Goal: Task Accomplishment & Management: Use online tool/utility

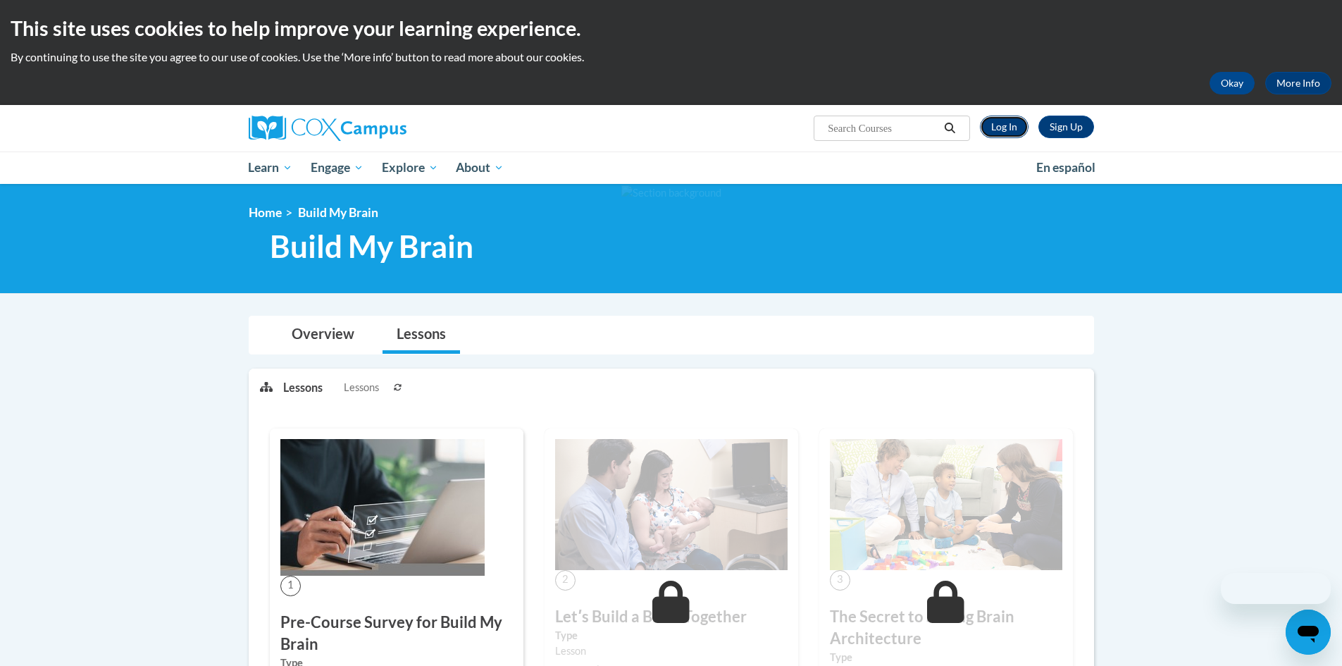
click at [1000, 128] on link "Log In" at bounding box center [1004, 127] width 49 height 23
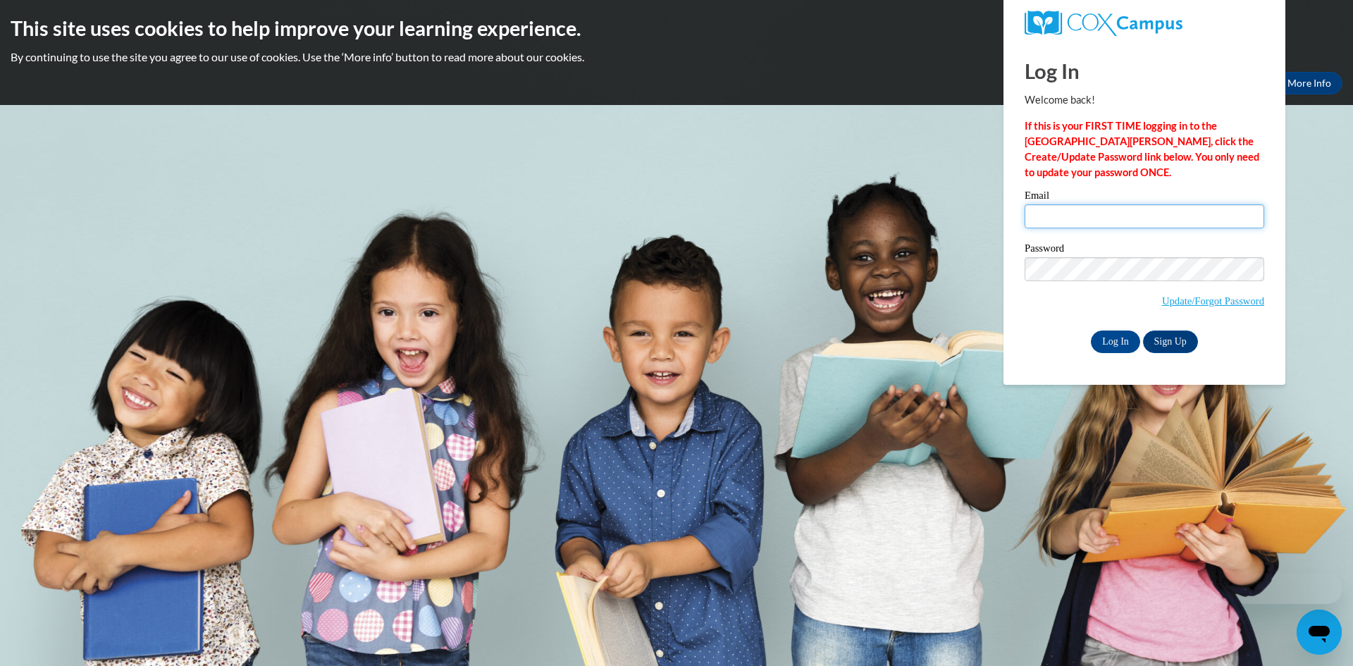
click at [1069, 213] on input "Email" at bounding box center [1144, 216] width 240 height 24
type input "kedrannaf07@gmailcom"
click at [1091, 330] on input "Log In" at bounding box center [1115, 341] width 49 height 23
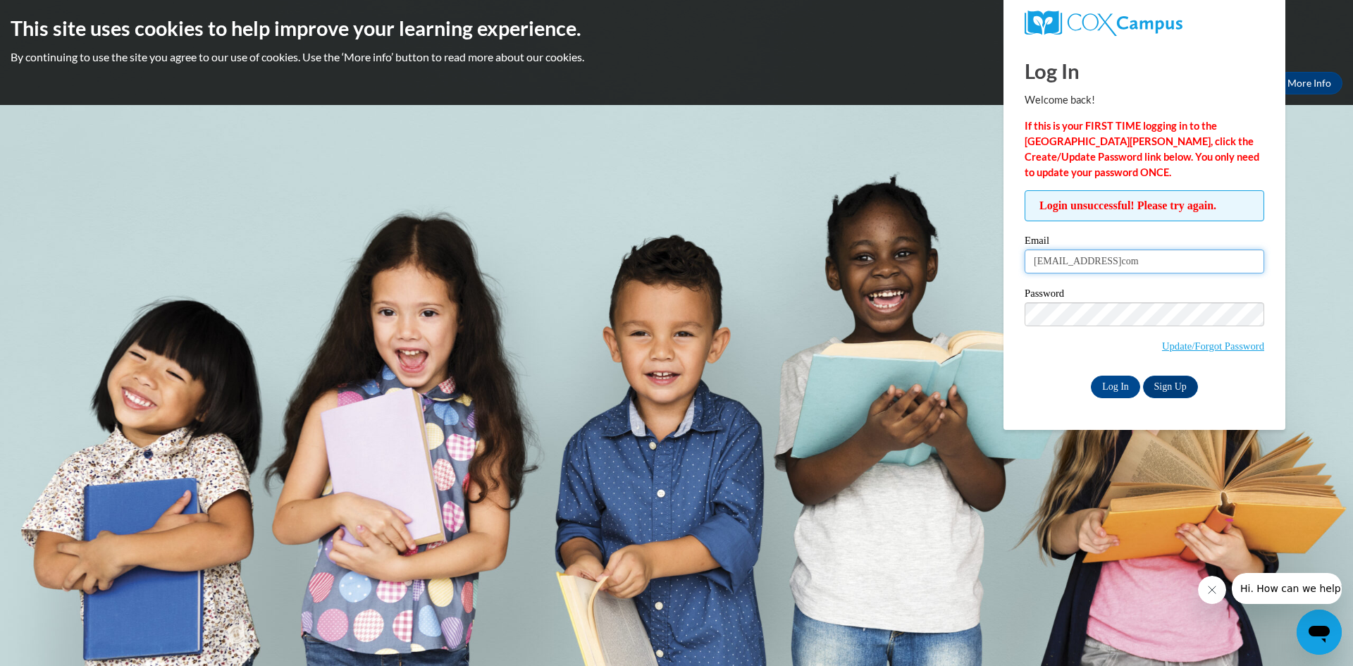
click at [1121, 263] on input "[EMAIL_ADDRESS]com" at bounding box center [1144, 261] width 240 height 24
type input "[EMAIL_ADDRESS][DOMAIN_NAME]"
click at [1091, 376] on input "Log In" at bounding box center [1115, 387] width 49 height 23
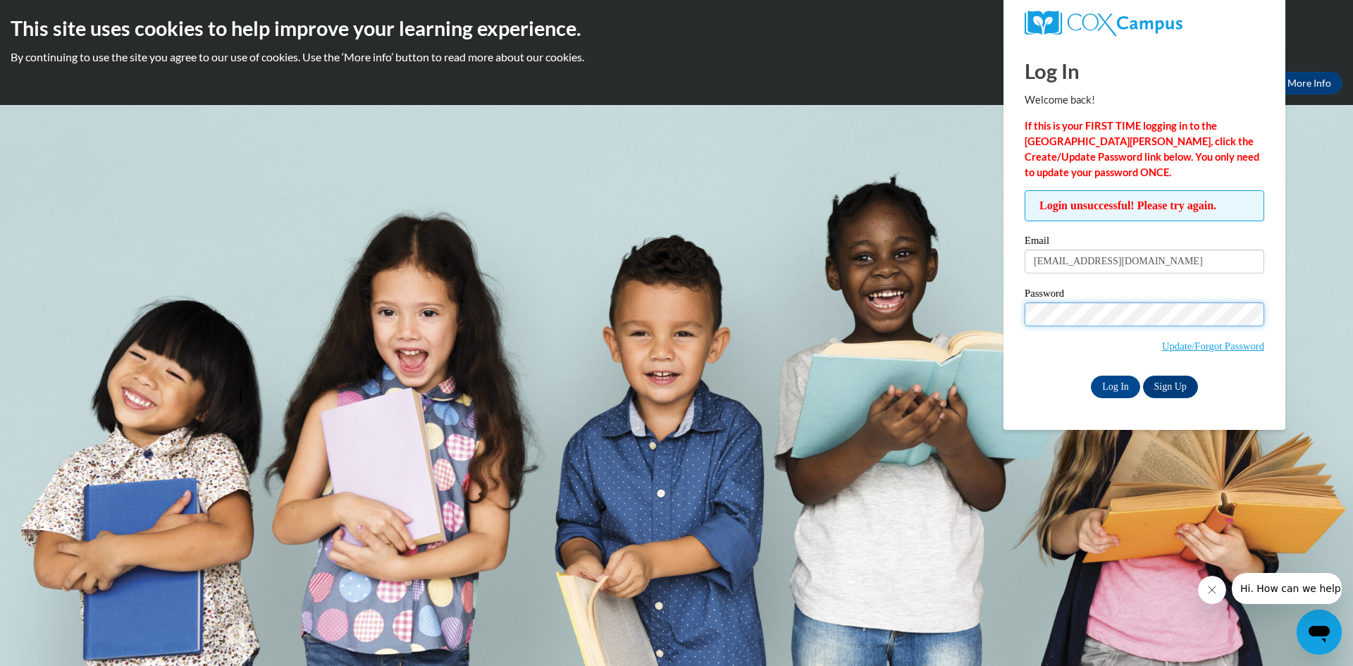
click at [1091, 376] on input "Log In" at bounding box center [1115, 387] width 49 height 23
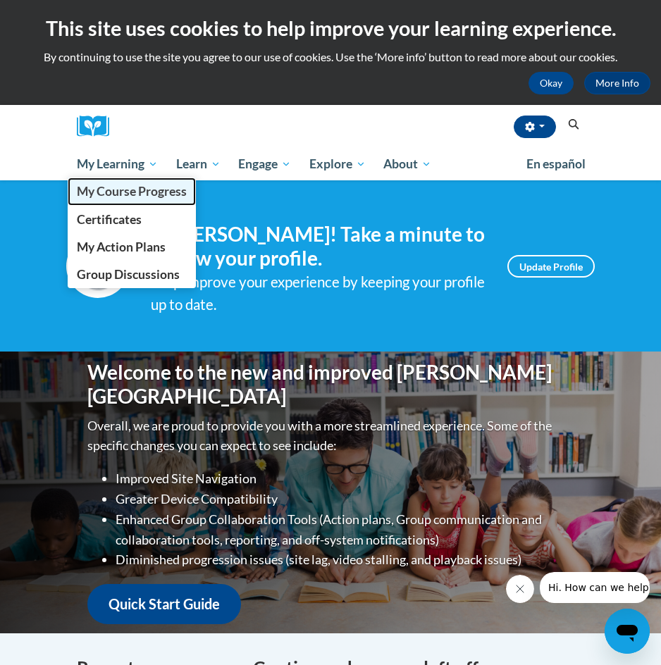
click at [120, 194] on span "My Course Progress" at bounding box center [132, 191] width 110 height 15
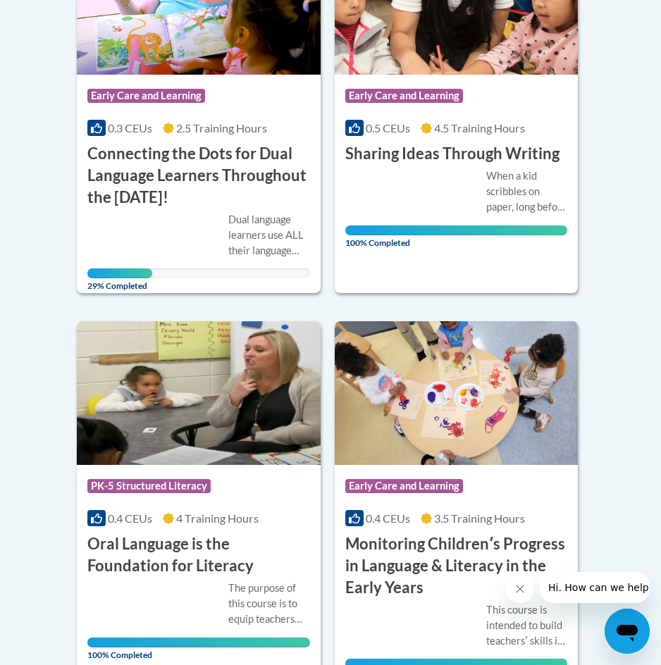
scroll to position [493, 0]
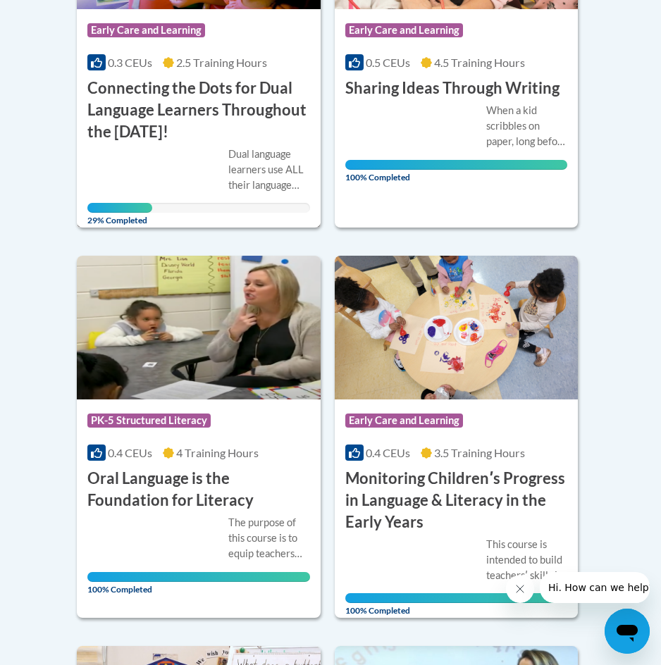
click at [212, 116] on h3 "Connecting the Dots for Dual Language Learners Throughout the [DATE]!" at bounding box center [198, 109] width 223 height 65
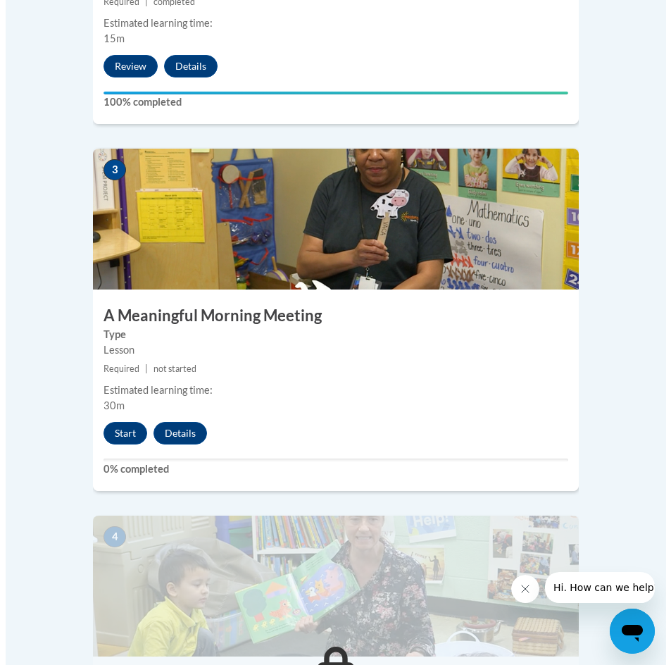
scroll to position [1198, 0]
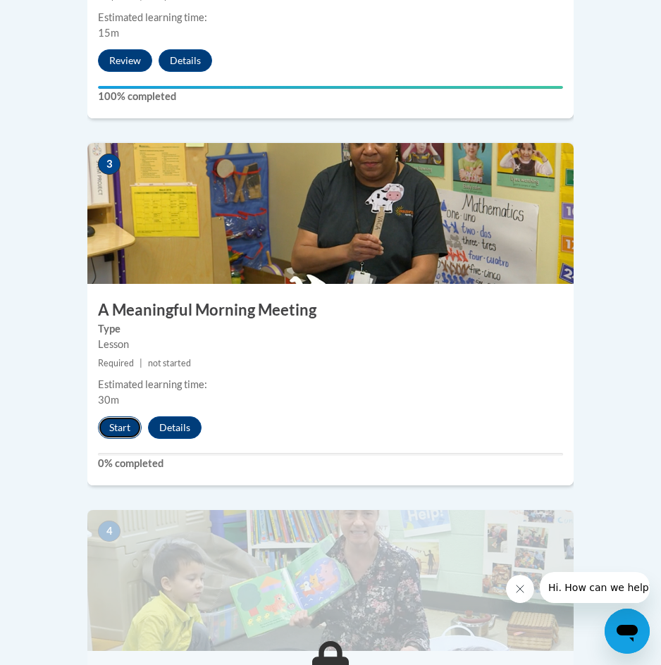
click at [125, 416] on button "Start" at bounding box center [120, 427] width 44 height 23
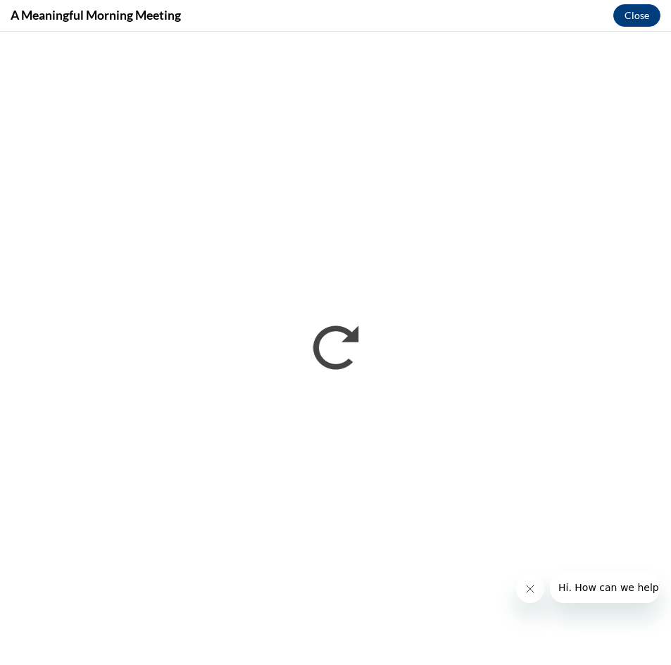
scroll to position [0, 0]
click at [534, 585] on button "Close message from company" at bounding box center [530, 589] width 28 height 28
